Goal: Task Accomplishment & Management: Manage account settings

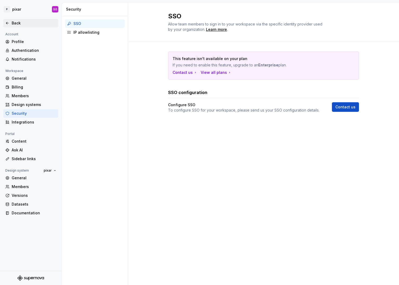
click at [12, 21] on div "Back" at bounding box center [34, 22] width 45 height 5
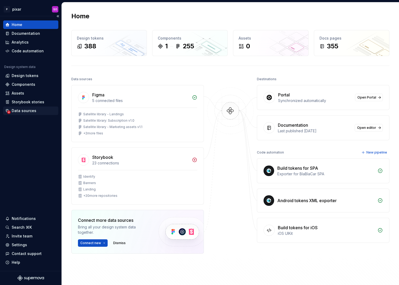
click at [22, 114] on div "Data sources" at bounding box center [30, 110] width 55 height 8
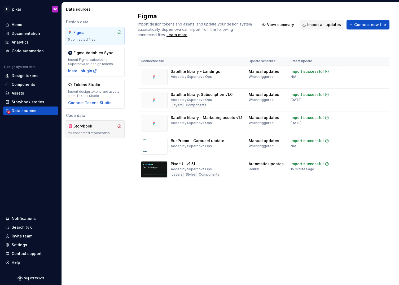
click at [103, 129] on div "Storybook 23 connected repositories" at bounding box center [94, 129] width 53 height 12
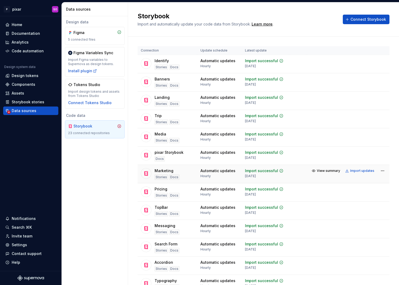
scroll to position [211, 0]
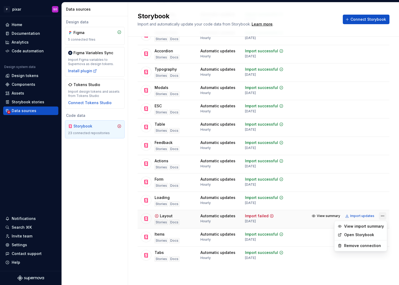
click at [383, 215] on html "P pixar SO Home Documentation Analytics Code automation Design system data Desi…" at bounding box center [199, 142] width 399 height 285
click at [360, 244] on div "Remove connection" at bounding box center [364, 245] width 40 height 5
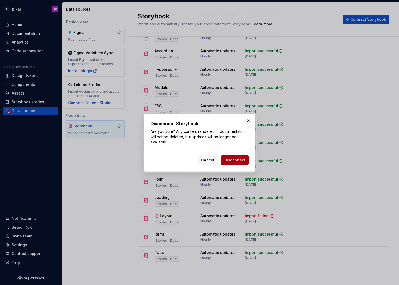
click at [235, 160] on span "Disconnect" at bounding box center [234, 159] width 21 height 5
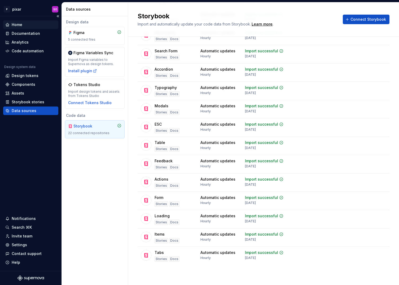
click at [20, 25] on div "Home" at bounding box center [17, 24] width 11 height 5
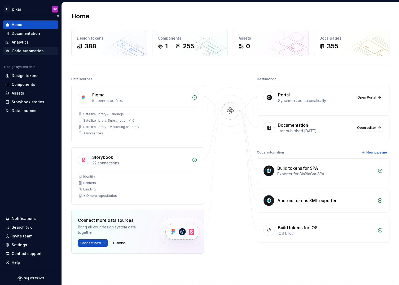
click at [29, 50] on div "Code automation" at bounding box center [28, 50] width 32 height 5
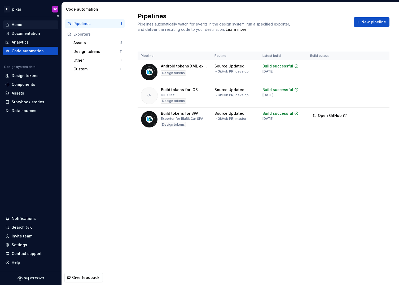
click at [18, 25] on div "Home" at bounding box center [17, 24] width 11 height 5
